Goal: Find specific page/section

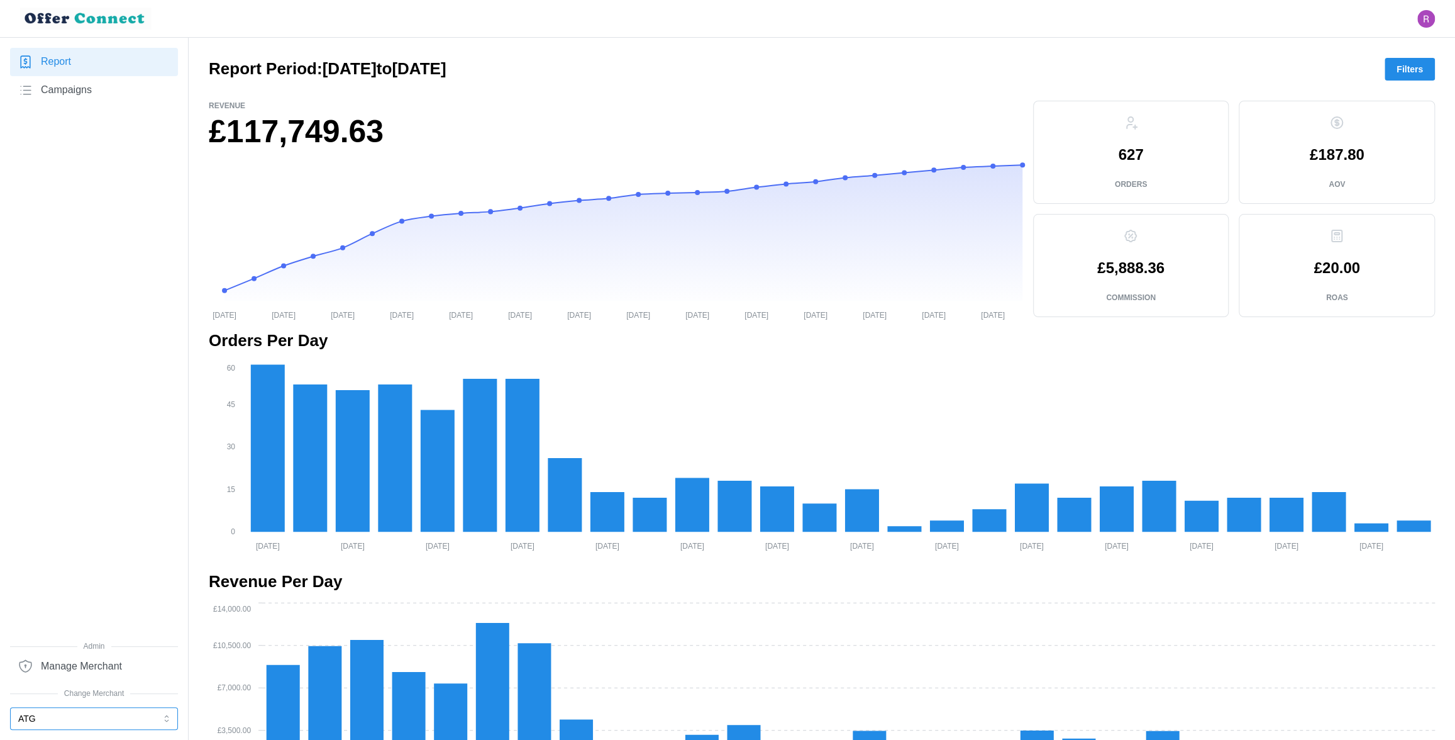
click at [45, 712] on button "ATG" at bounding box center [94, 718] width 168 height 23
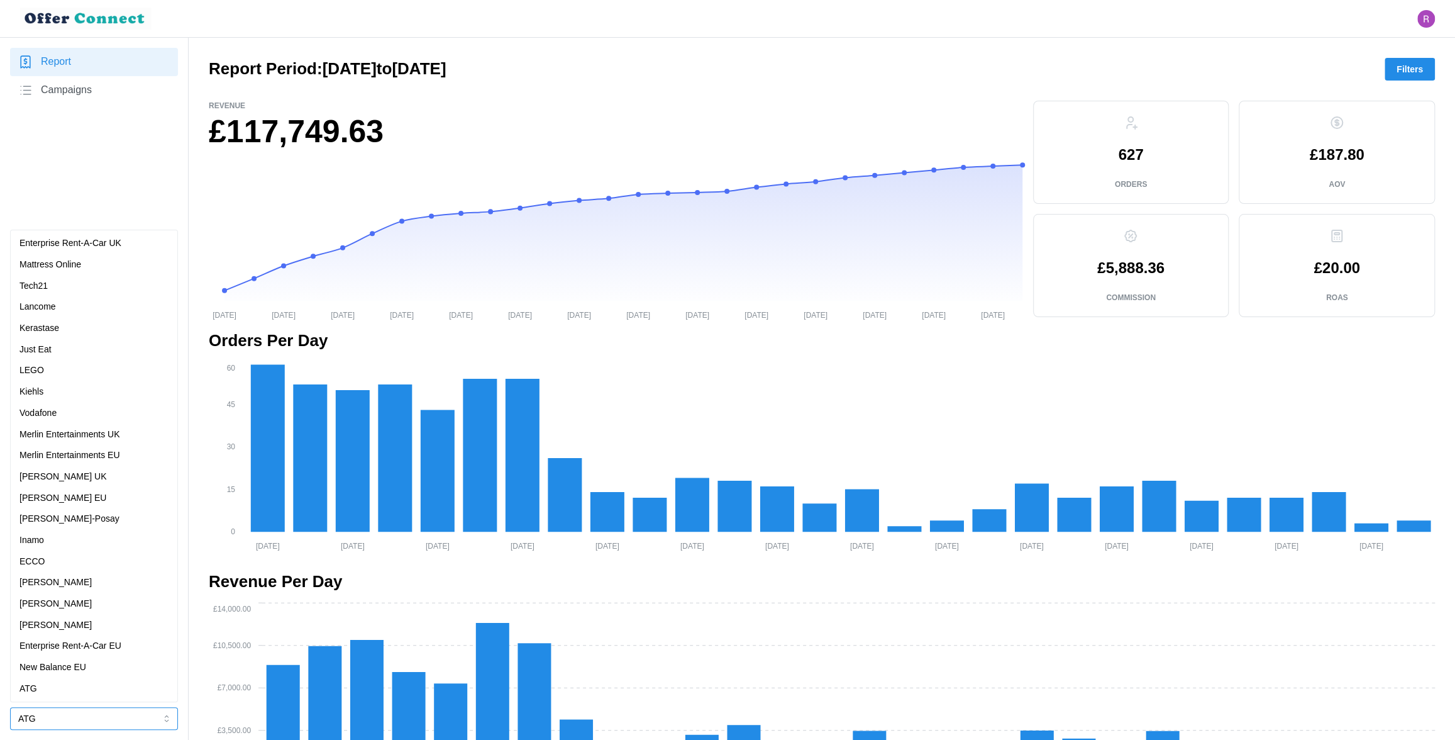
click at [103, 429] on p "Merlin Entertainments UK" at bounding box center [69, 435] width 101 height 14
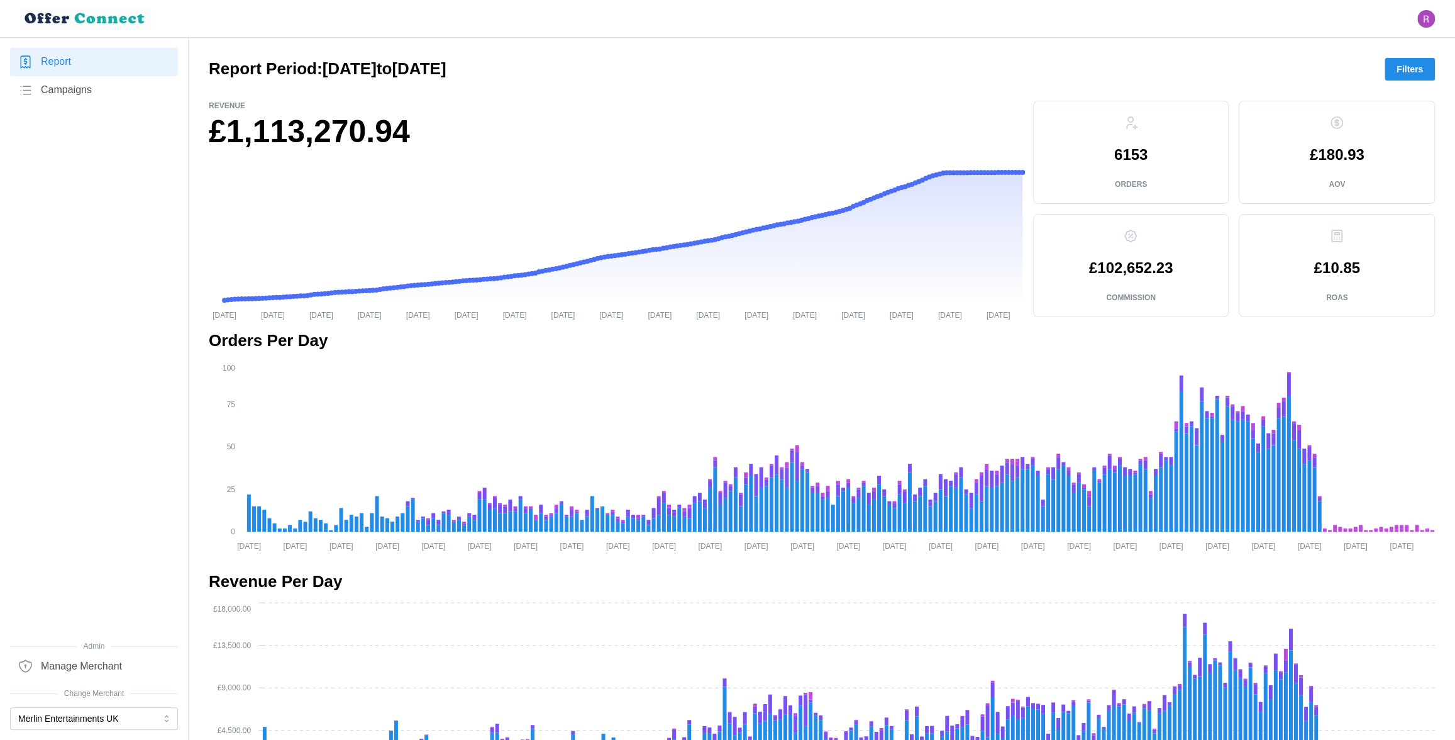
click at [75, 94] on span "Campaigns" at bounding box center [66, 90] width 51 height 16
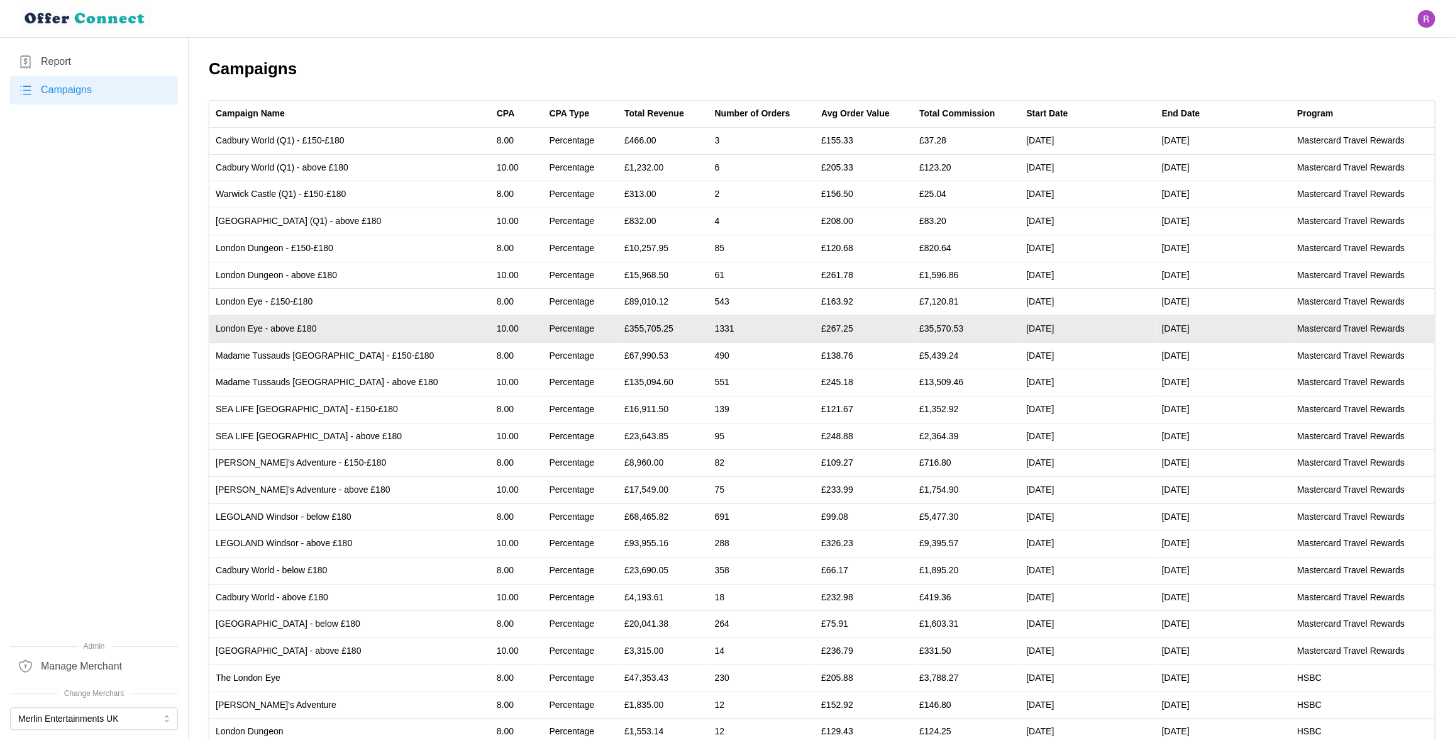
scroll to position [58, 0]
